Goal: Transaction & Acquisition: Purchase product/service

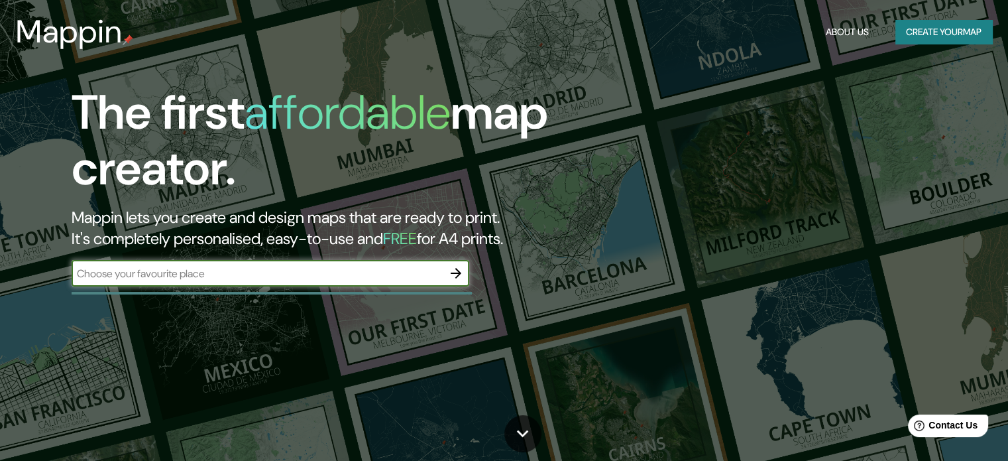
click at [313, 281] on div "​" at bounding box center [271, 273] width 398 height 27
click at [453, 272] on icon "button" at bounding box center [456, 273] width 16 height 16
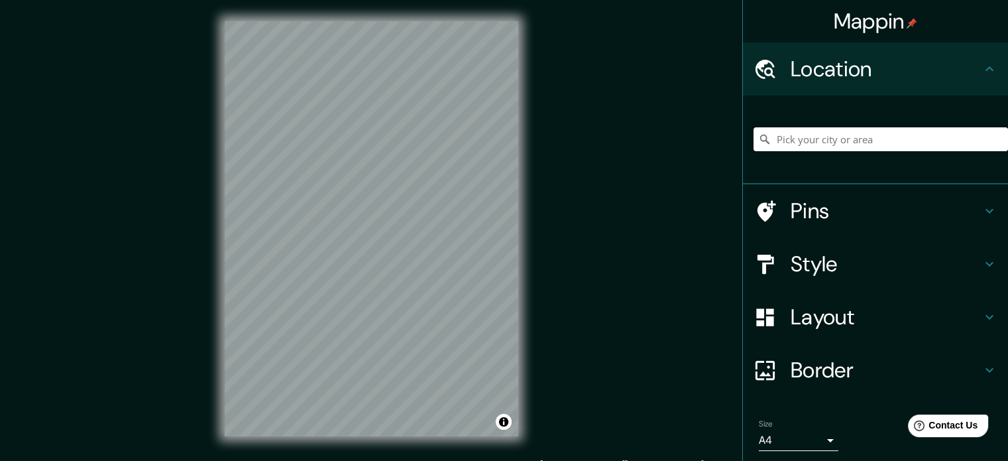
click at [855, 140] on input "Pick your city or area" at bounding box center [880, 139] width 254 height 24
click at [950, 68] on h4 "Location" at bounding box center [886, 69] width 191 height 27
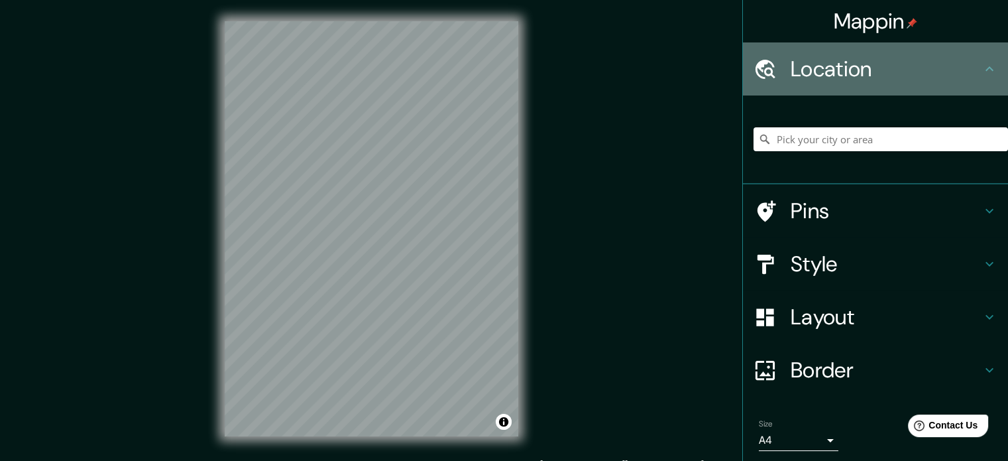
click at [981, 66] on icon at bounding box center [989, 69] width 16 height 16
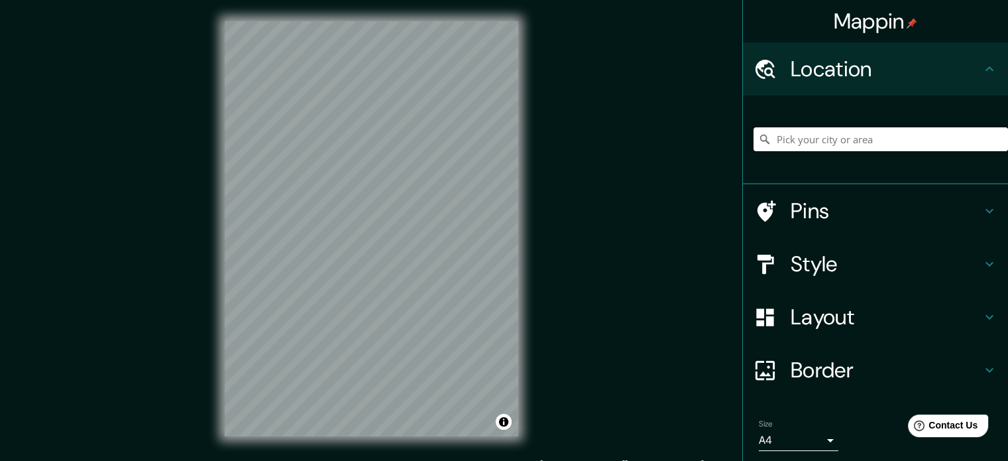
click at [936, 145] on input "Pick your city or area" at bounding box center [880, 139] width 254 height 24
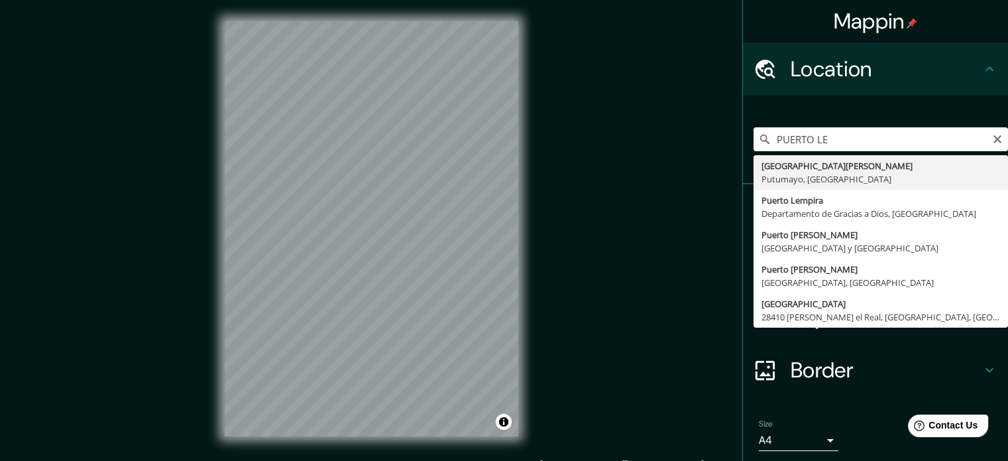
type input "[GEOGRAPHIC_DATA][PERSON_NAME], [GEOGRAPHIC_DATA], [GEOGRAPHIC_DATA]"
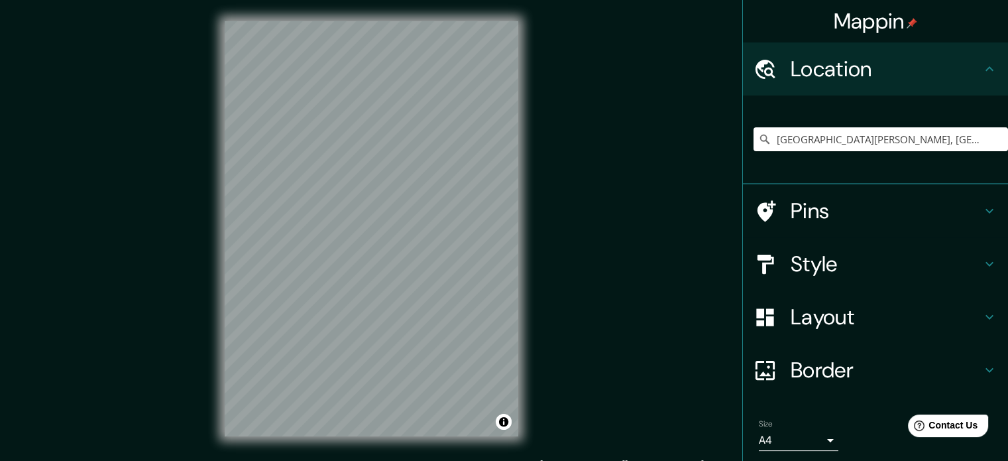
click at [868, 266] on h4 "Style" at bounding box center [886, 263] width 191 height 27
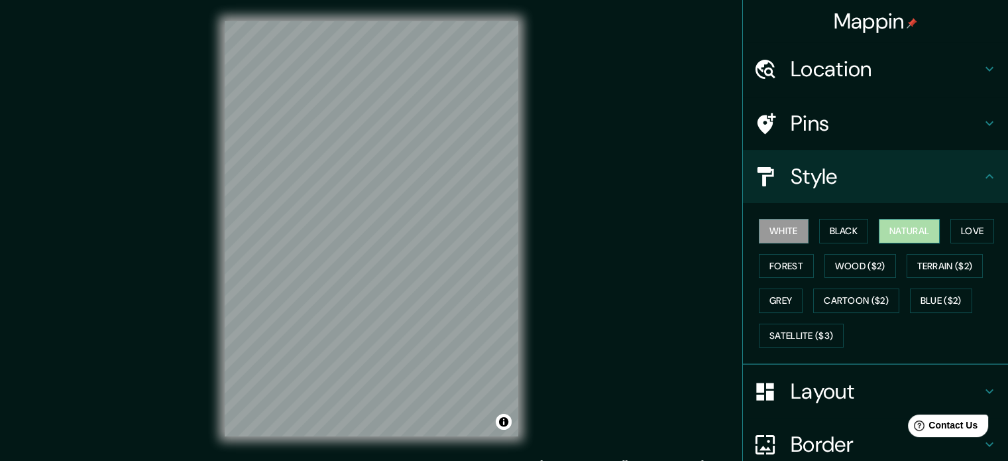
click at [899, 232] on button "Natural" at bounding box center [909, 231] width 61 height 25
click at [523, 302] on div "© Mapbox © OpenStreetMap Improve this map" at bounding box center [371, 228] width 336 height 457
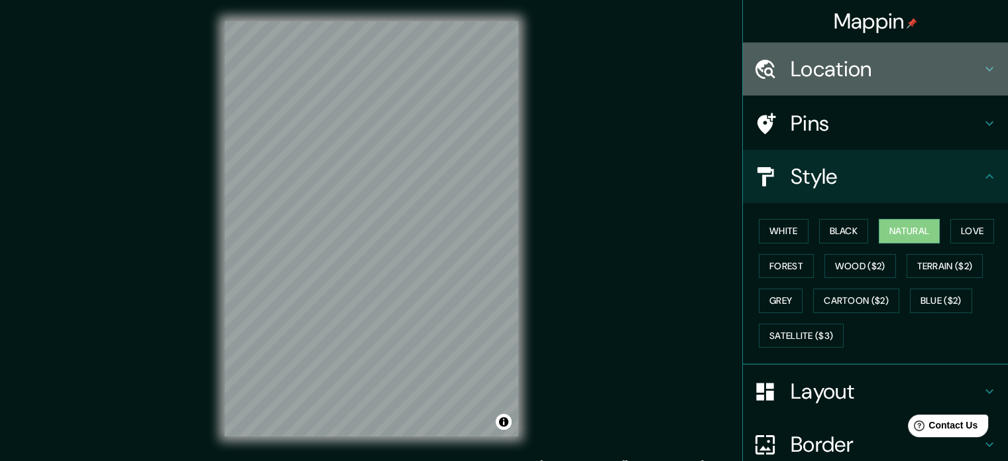
click at [877, 79] on h4 "Location" at bounding box center [886, 69] width 191 height 27
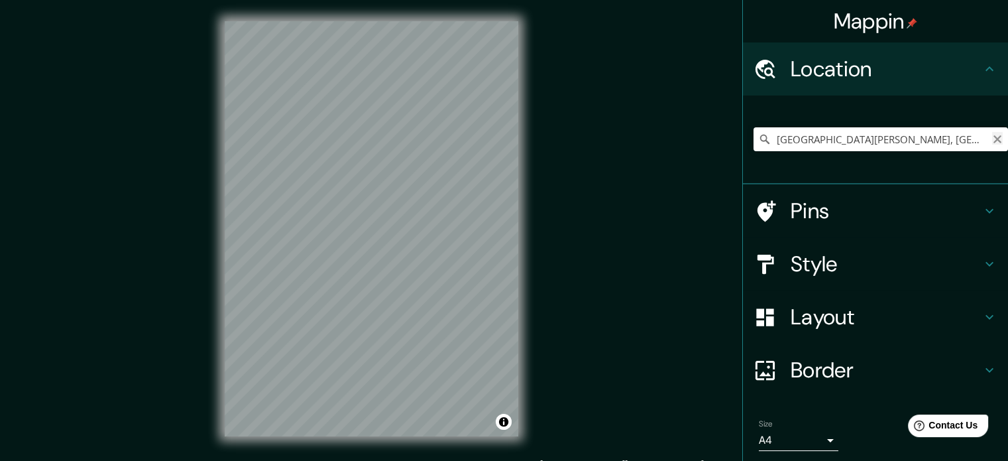
click at [992, 140] on icon "Clear" at bounding box center [997, 139] width 11 height 11
paste input "[GEOGRAPHIC_DATA]"
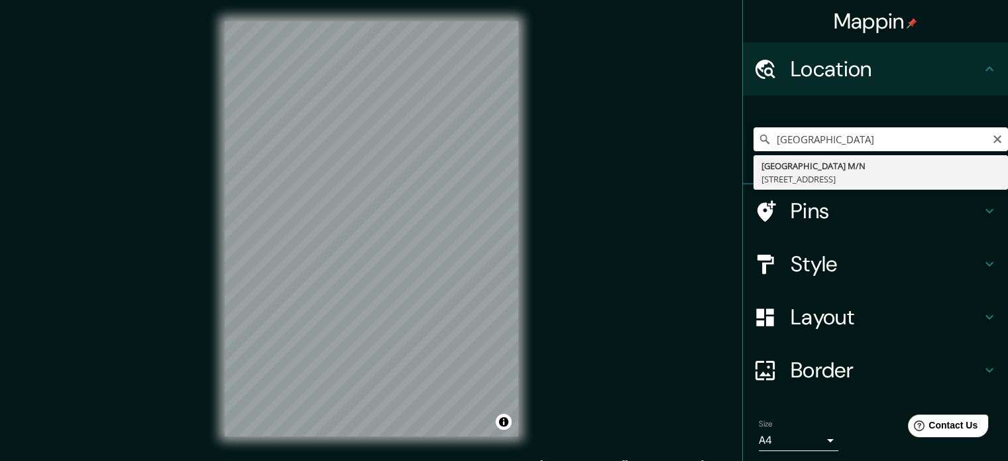
click at [906, 142] on input "[GEOGRAPHIC_DATA]" at bounding box center [880, 139] width 254 height 24
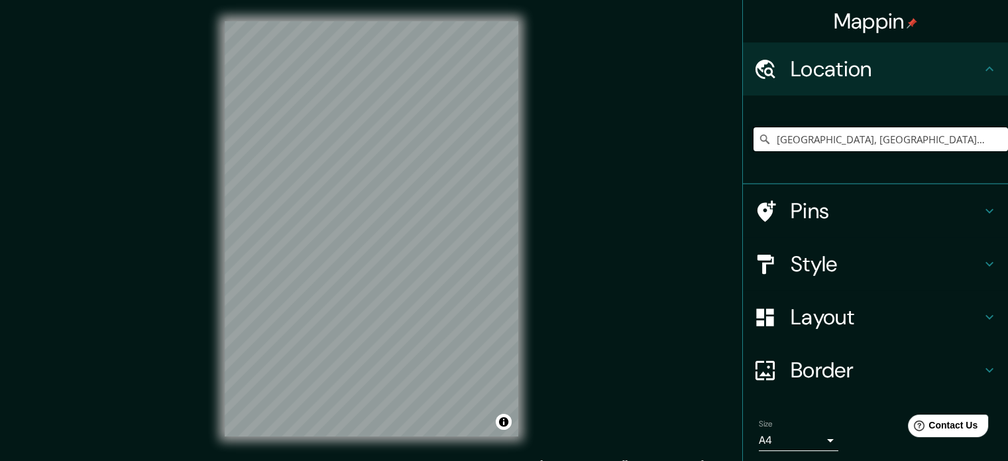
type input "[GEOGRAPHIC_DATA], [GEOGRAPHIC_DATA][PERSON_NAME][GEOGRAPHIC_DATA], [GEOGRAPHIC…"
click at [993, 140] on icon "Clear" at bounding box center [997, 139] width 8 height 8
click at [824, 211] on h4 "Pins" at bounding box center [886, 210] width 191 height 27
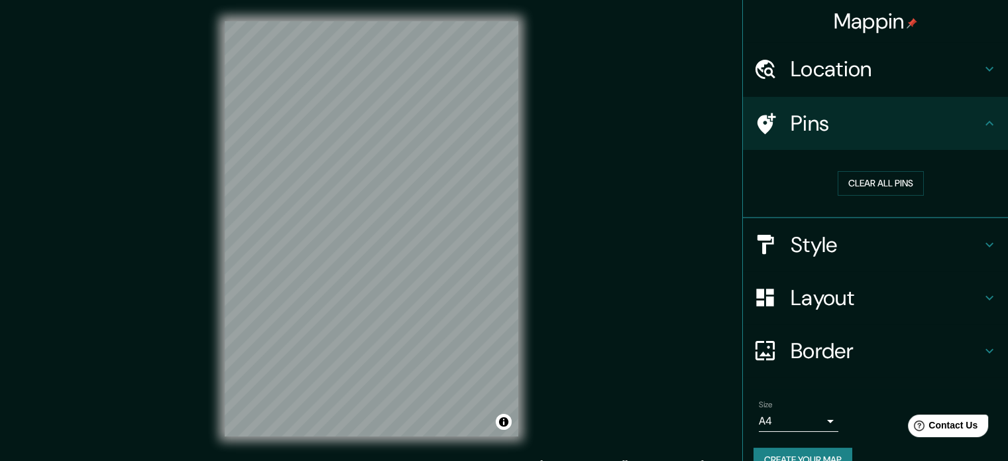
click at [121, 193] on div "Mappin Location [GEOGRAPHIC_DATA][PERSON_NAME][GEOGRAPHIC_DATA], [GEOGRAPHIC_DA…" at bounding box center [504, 239] width 1008 height 478
click at [718, 370] on div "Mappin Location [GEOGRAPHIC_DATA][PERSON_NAME][GEOGRAPHIC_DATA], [GEOGRAPHIC_DA…" at bounding box center [504, 239] width 1008 height 478
click at [562, 370] on div "Mappin Location [GEOGRAPHIC_DATA][PERSON_NAME][GEOGRAPHIC_DATA], [GEOGRAPHIC_DA…" at bounding box center [504, 239] width 1008 height 478
click at [527, 358] on div "© Mapbox © OpenStreetMap Improve this map" at bounding box center [371, 228] width 336 height 457
click at [555, 108] on div "Mappin Location [GEOGRAPHIC_DATA][PERSON_NAME][GEOGRAPHIC_DATA], [GEOGRAPHIC_DA…" at bounding box center [504, 239] width 1008 height 478
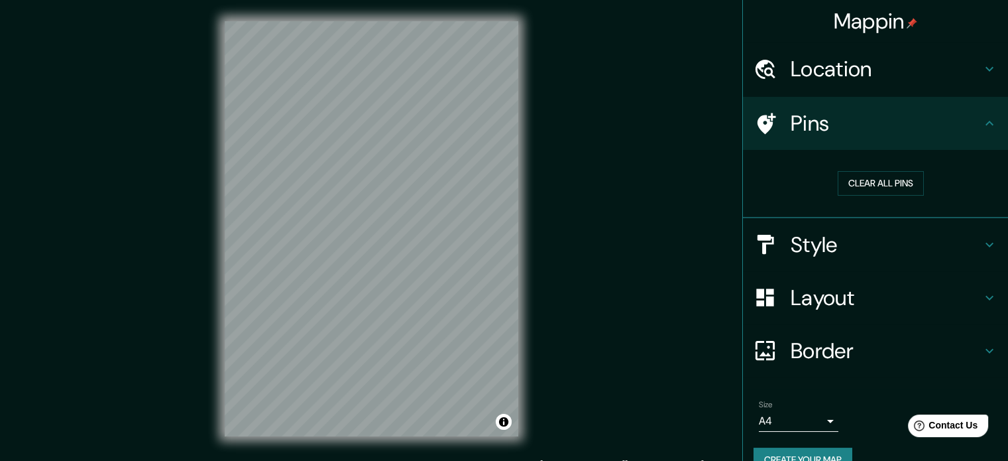
click at [575, 305] on div "Mappin Location [GEOGRAPHIC_DATA][PERSON_NAME][GEOGRAPHIC_DATA], [GEOGRAPHIC_DA…" at bounding box center [504, 239] width 1008 height 478
click at [552, 309] on div "Mappin Location [GEOGRAPHIC_DATA][PERSON_NAME][GEOGRAPHIC_DATA], [GEOGRAPHIC_DA…" at bounding box center [504, 239] width 1008 height 478
click at [612, 232] on div "Mappin Location [GEOGRAPHIC_DATA][PERSON_NAME][GEOGRAPHIC_DATA], [GEOGRAPHIC_DA…" at bounding box center [504, 239] width 1008 height 478
click at [871, 184] on button "Clear all pins" at bounding box center [881, 183] width 86 height 25
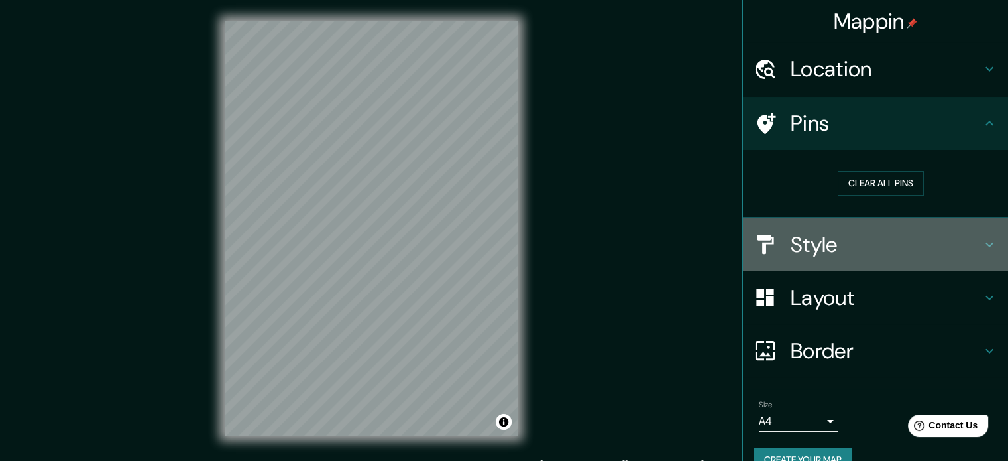
click at [888, 231] on h4 "Style" at bounding box center [886, 244] width 191 height 27
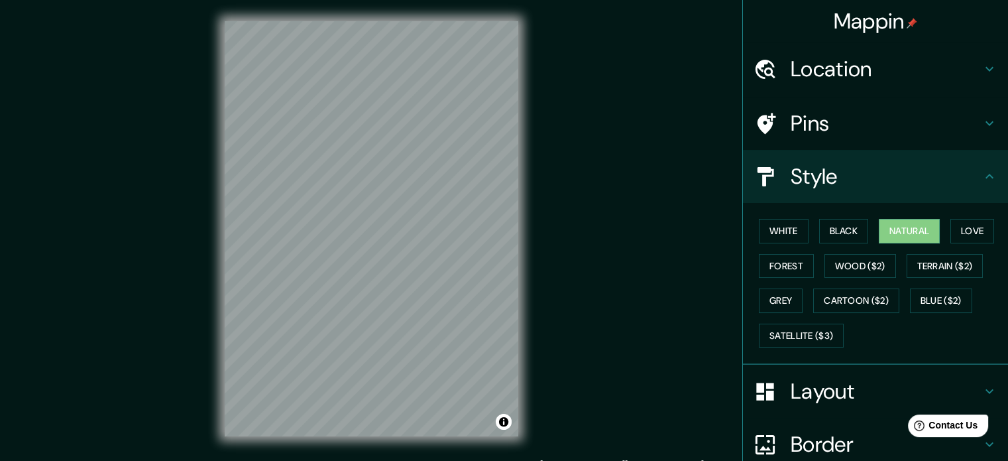
click at [806, 229] on div "White Black Natural Love Forest Wood ($2) Terrain ($2) Grey Cartoon ($2) Blue (…" at bounding box center [880, 282] width 254 height 139
click at [861, 227] on div "White Black Natural Love Forest Wood ($2) Terrain ($2) Grey Cartoon ($2) Blue (…" at bounding box center [880, 282] width 254 height 139
click at [832, 225] on button "Black" at bounding box center [844, 231] width 50 height 25
click at [879, 233] on button "Natural" at bounding box center [909, 231] width 61 height 25
click at [975, 230] on button "Love" at bounding box center [972, 231] width 44 height 25
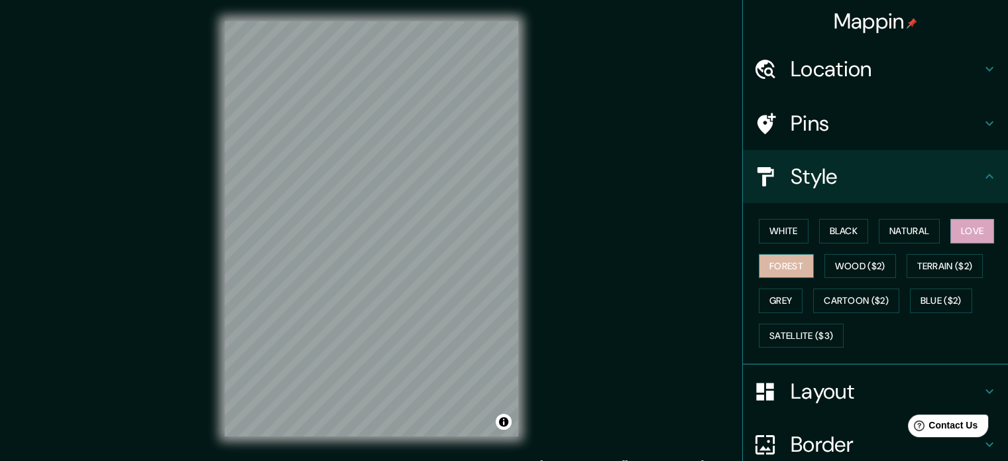
click at [782, 256] on button "Forest" at bounding box center [786, 266] width 55 height 25
click at [834, 262] on button "Wood ($2)" at bounding box center [860, 266] width 72 height 25
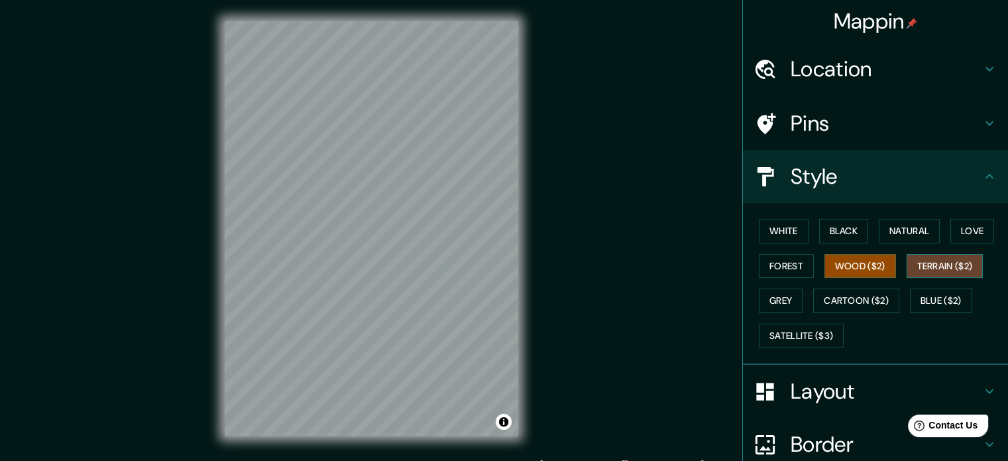
click at [948, 265] on button "Terrain ($2)" at bounding box center [944, 266] width 77 height 25
click at [774, 295] on button "Grey" at bounding box center [781, 300] width 44 height 25
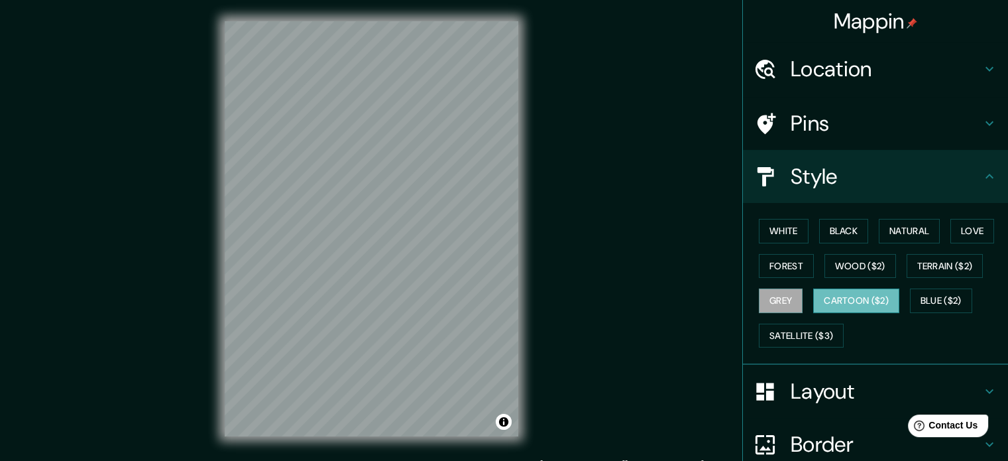
click at [832, 302] on button "Cartoon ($2)" at bounding box center [856, 300] width 86 height 25
click at [957, 292] on button "Blue ($2)" at bounding box center [941, 300] width 62 height 25
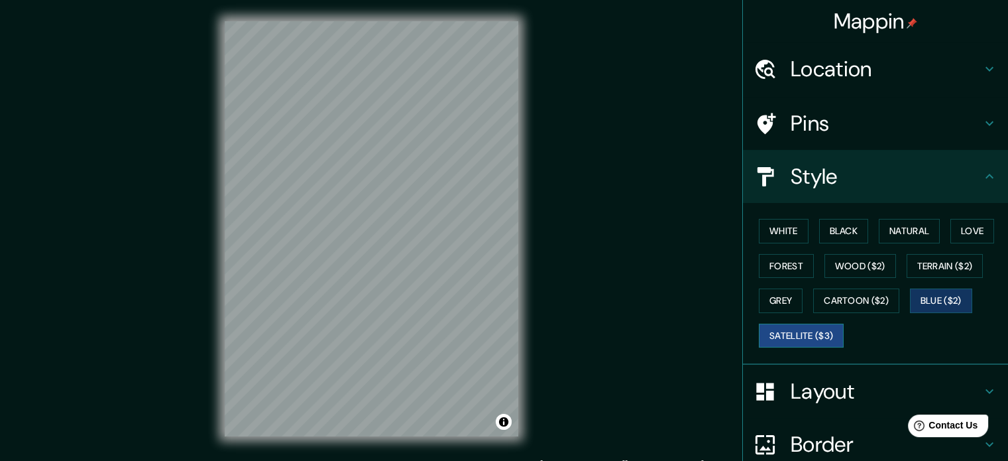
drag, startPoint x: 755, startPoint y: 349, endPoint x: 786, endPoint y: 325, distance: 38.7
click at [759, 347] on div "White Black Natural Love Forest Wood ($2) Terrain ($2) Grey Cartoon ($2) Blue (…" at bounding box center [880, 282] width 254 height 139
click at [787, 324] on button "Satellite ($3)" at bounding box center [801, 335] width 85 height 25
click at [936, 66] on h4 "Location" at bounding box center [886, 69] width 191 height 27
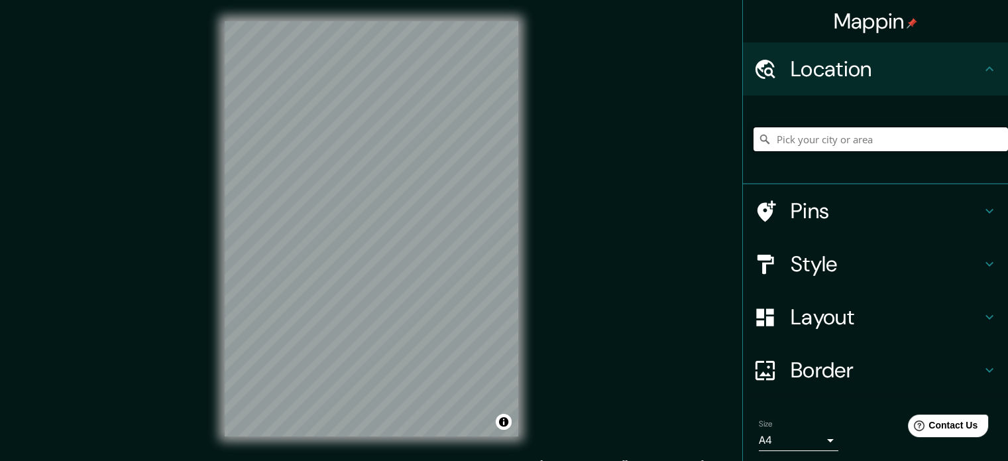
click at [874, 144] on input "Pick your city or area" at bounding box center [880, 139] width 254 height 24
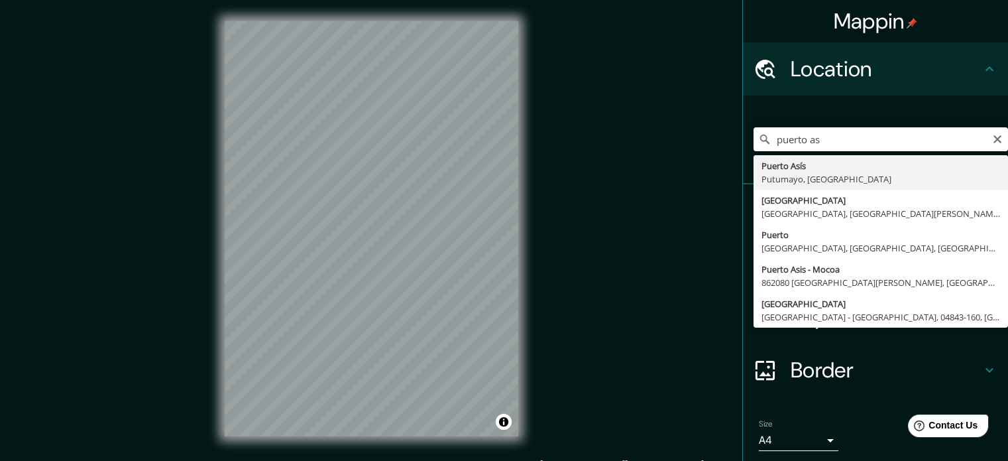
type input "Puerto Asís, [GEOGRAPHIC_DATA], [GEOGRAPHIC_DATA]"
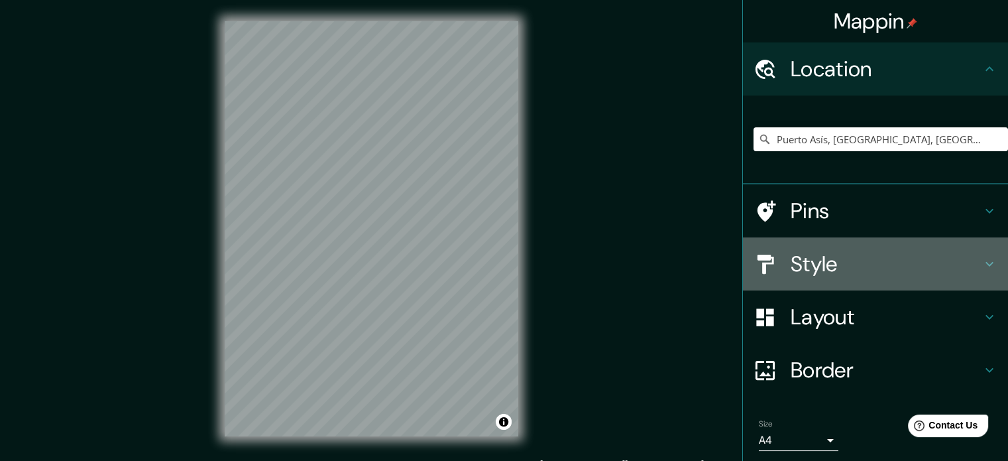
click at [862, 260] on h4 "Style" at bounding box center [886, 263] width 191 height 27
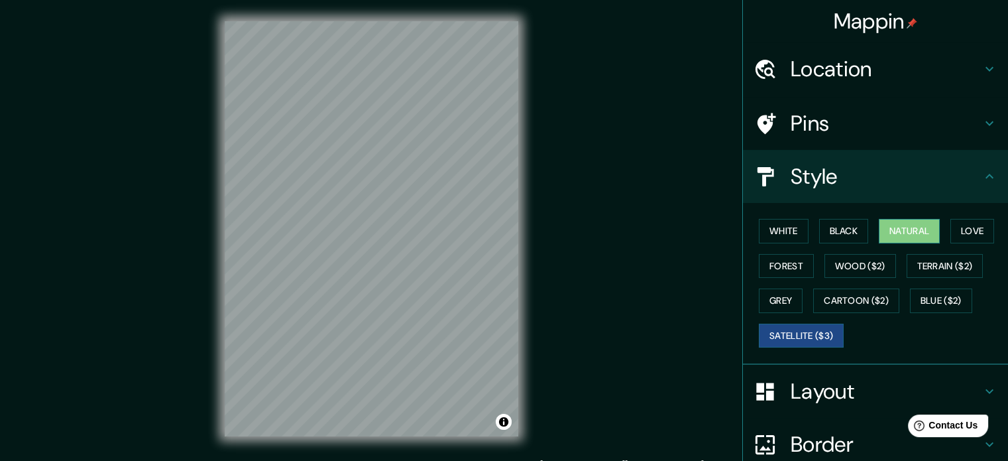
click at [899, 231] on button "Natural" at bounding box center [909, 231] width 61 height 25
click at [767, 331] on button "Satellite ($3)" at bounding box center [801, 335] width 85 height 25
click at [914, 220] on button "Natural" at bounding box center [909, 231] width 61 height 25
